Goal: Information Seeking & Learning: Learn about a topic

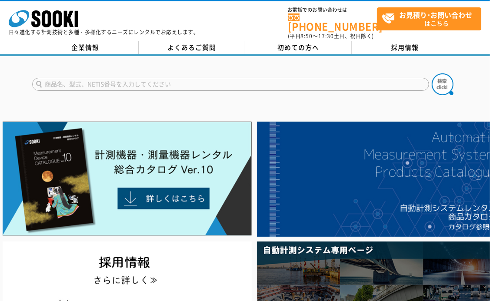
click at [314, 78] on input "text" at bounding box center [230, 84] width 397 height 13
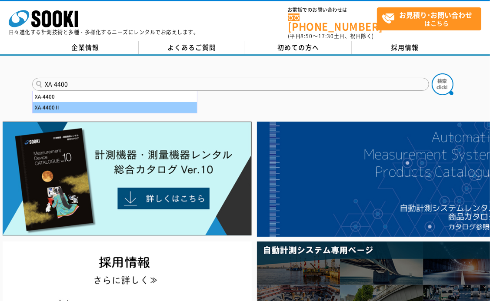
click at [125, 102] on div "XA-4400Ⅱ" at bounding box center [115, 107] width 164 height 11
type input "XA-4400Ⅱ"
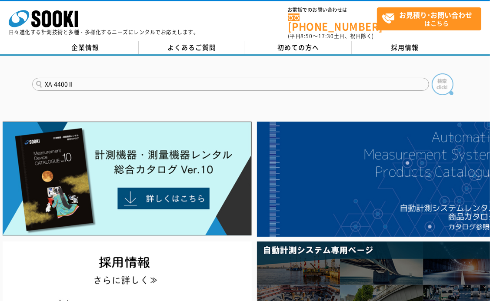
click at [441, 76] on img at bounding box center [443, 84] width 22 height 22
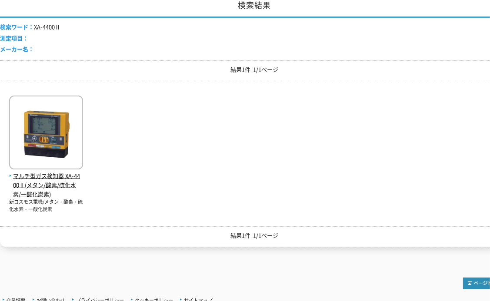
scroll to position [130, 0]
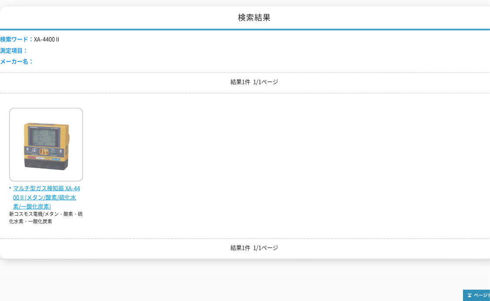
click at [57, 184] on span "マルチ型ガス検知器 XA-4400Ⅱ(メタン/酸素/硫化水素/一酸化炭素)" at bounding box center [46, 197] width 74 height 27
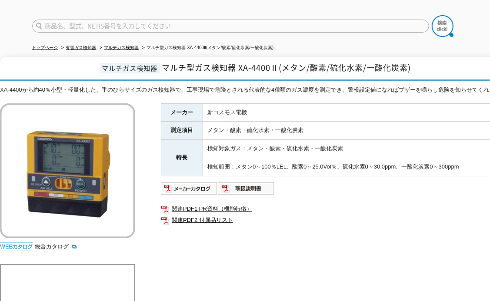
scroll to position [43, 0]
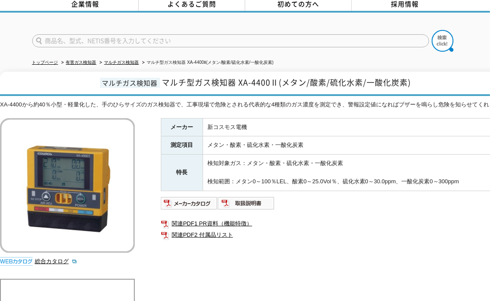
click at [338, 214] on div "メーカー 新コスモス電機 測定項目 メタン・酸素・硫化水素・一酸化炭素 特長 検知対象ガス：メタン・酸素・硫化水素・一酸化炭素 検知範囲：メタン0～100％L…" at bounding box center [335, 211] width 348 height 187
click at [362, 233] on link "関連PDF2 付属品リスト" at bounding box center [335, 234] width 348 height 11
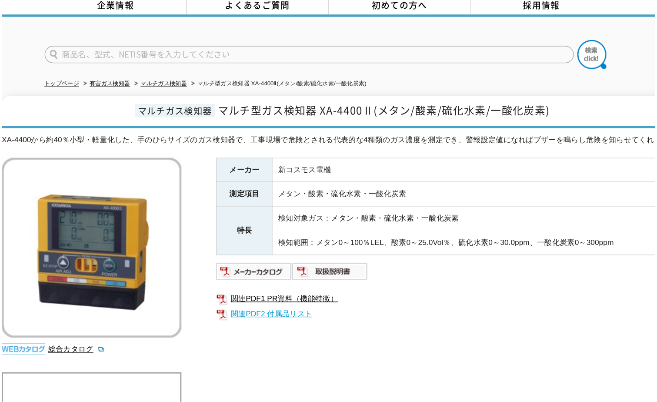
scroll to position [40, 0]
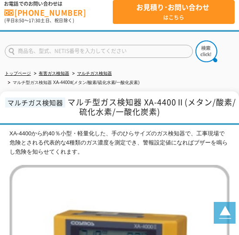
click at [190, 72] on ul "トップページ 有害ガス検知器 マルチガス検知器 マルチ型ガス検知器 XA-4400Ⅱ(メタン/酸素/硫化水素/一酸化炭素)" at bounding box center [119, 78] width 229 height 27
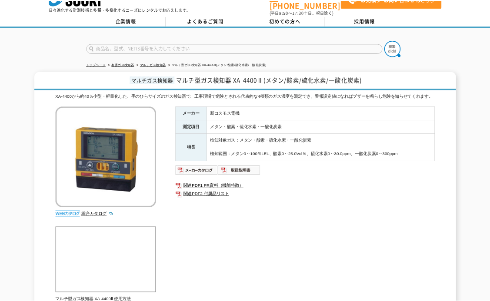
scroll to position [0, 0]
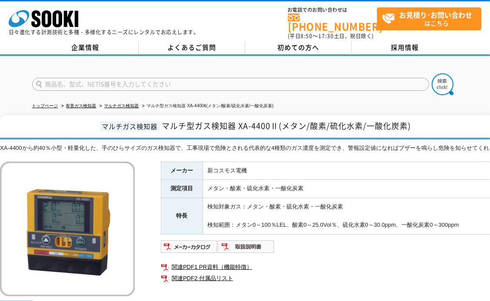
click at [335, 250] on ul at bounding box center [335, 247] width 348 height 14
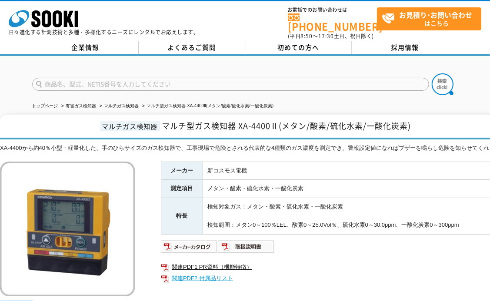
click at [362, 283] on link "関連PDF2 付属品リスト" at bounding box center [335, 278] width 348 height 11
